Goal: Find specific page/section: Find specific page/section

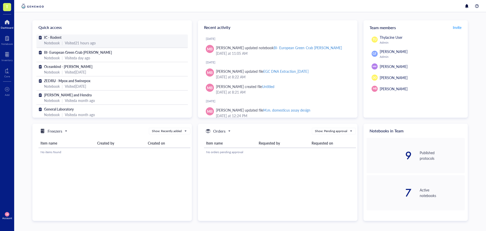
click at [58, 40] on div "Notebook" at bounding box center [52, 43] width 16 height 6
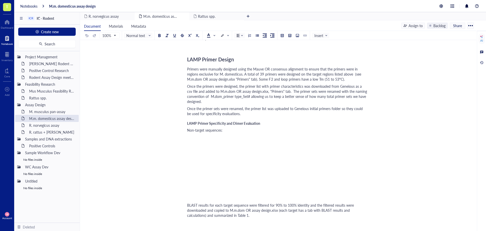
scroll to position [507, 0]
